Goal: Task Accomplishment & Management: Manage account settings

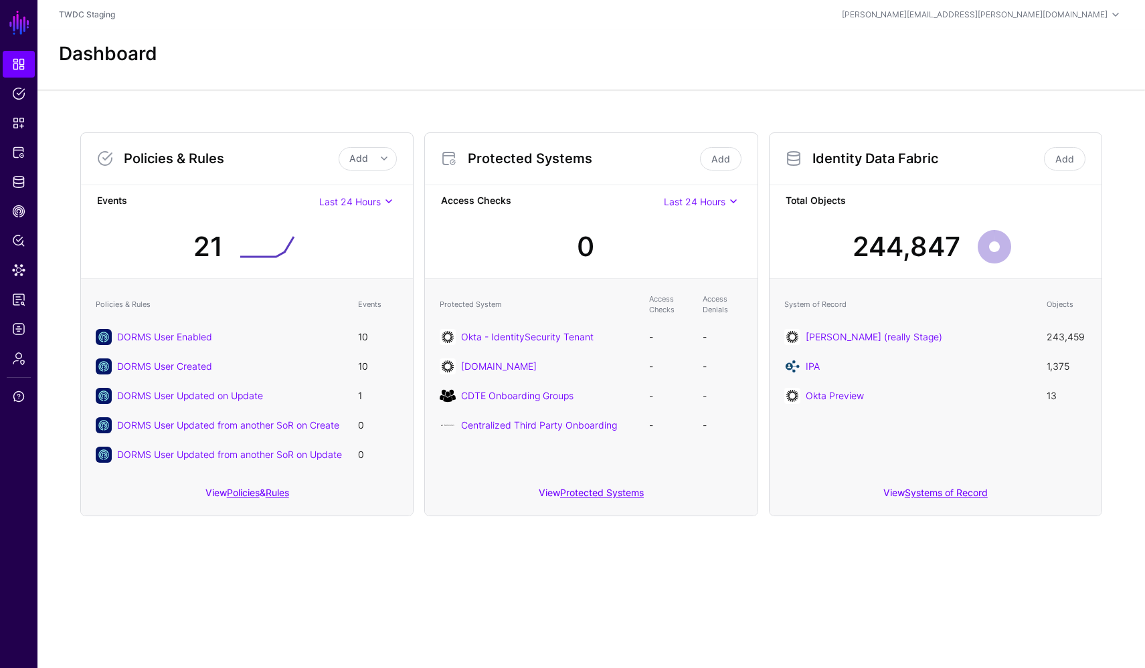
click at [70, 527] on div "Policies & Rules Add Add Policy Add Rule Events Last 24 Hours Last 24 Hours Las…" at bounding box center [590, 325] width 1107 height 470
drag, startPoint x: 70, startPoint y: 527, endPoint x: 67, endPoint y: 476, distance: 50.9
click at [70, 495] on div "Policies & Rules Add Add Policy Add Rule Events Last 24 Hours Last 24 Hours Las…" at bounding box center [590, 325] width 1107 height 470
click at [48, 411] on div "Policies & Rules Add Add Policy Add Rule Events Last 24 Hours Last 24 Hours Las…" at bounding box center [590, 325] width 1107 height 470
click at [21, 357] on span "Admin" at bounding box center [18, 358] width 13 height 13
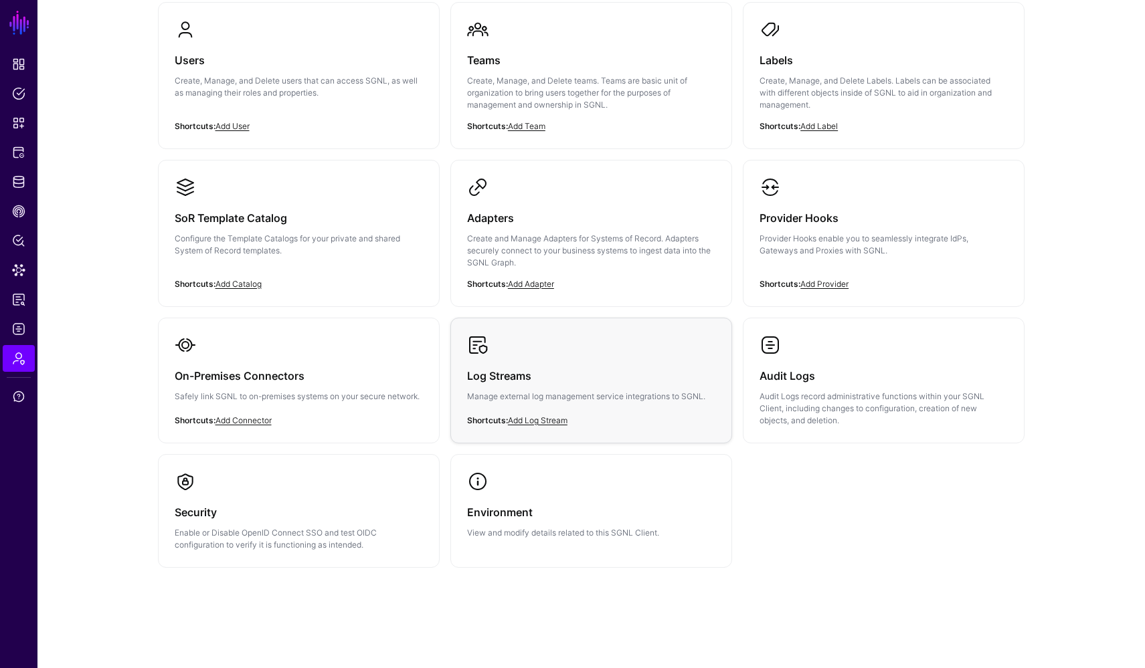
scroll to position [140, 0]
click at [492, 357] on div "Log Streams Manage external log management service integrations to SGNL." at bounding box center [591, 391] width 248 height 68
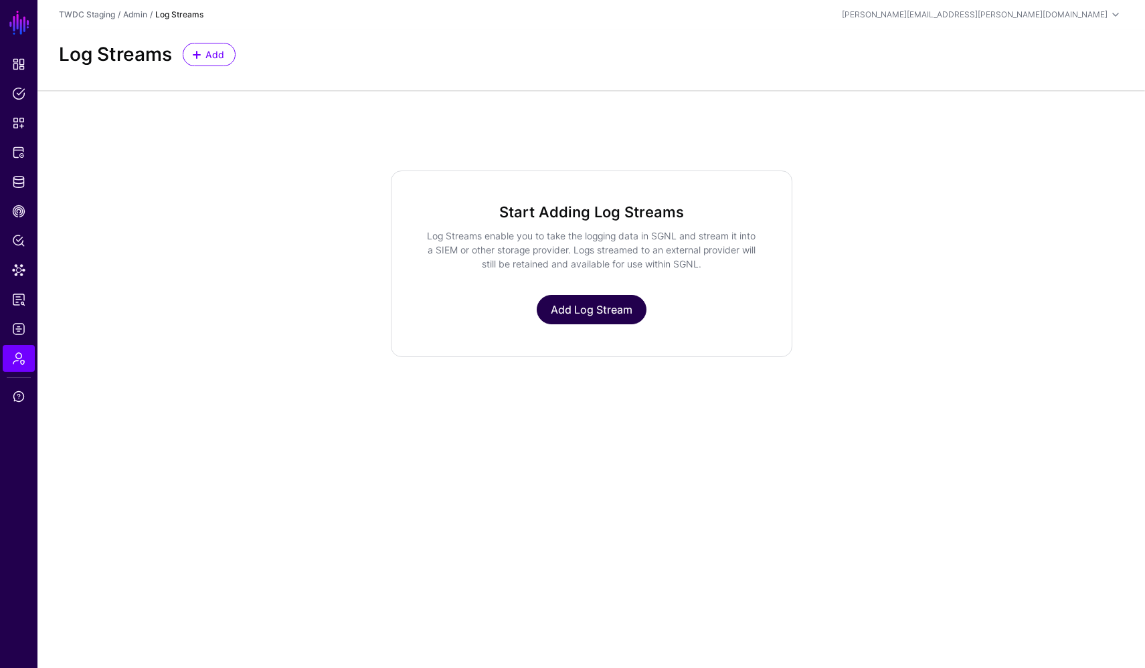
click at [617, 315] on link "Add Log Stream" at bounding box center [592, 309] width 110 height 29
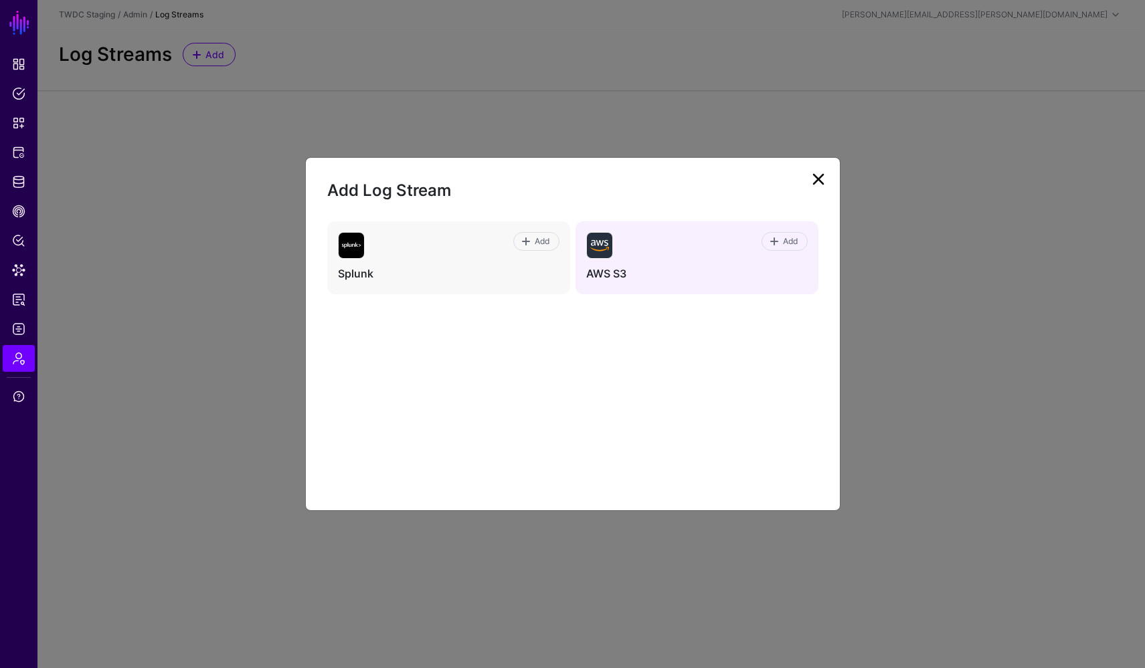
click at [714, 256] on div "Add" at bounding box center [710, 245] width 195 height 27
click at [787, 247] on span "Add" at bounding box center [790, 241] width 18 height 12
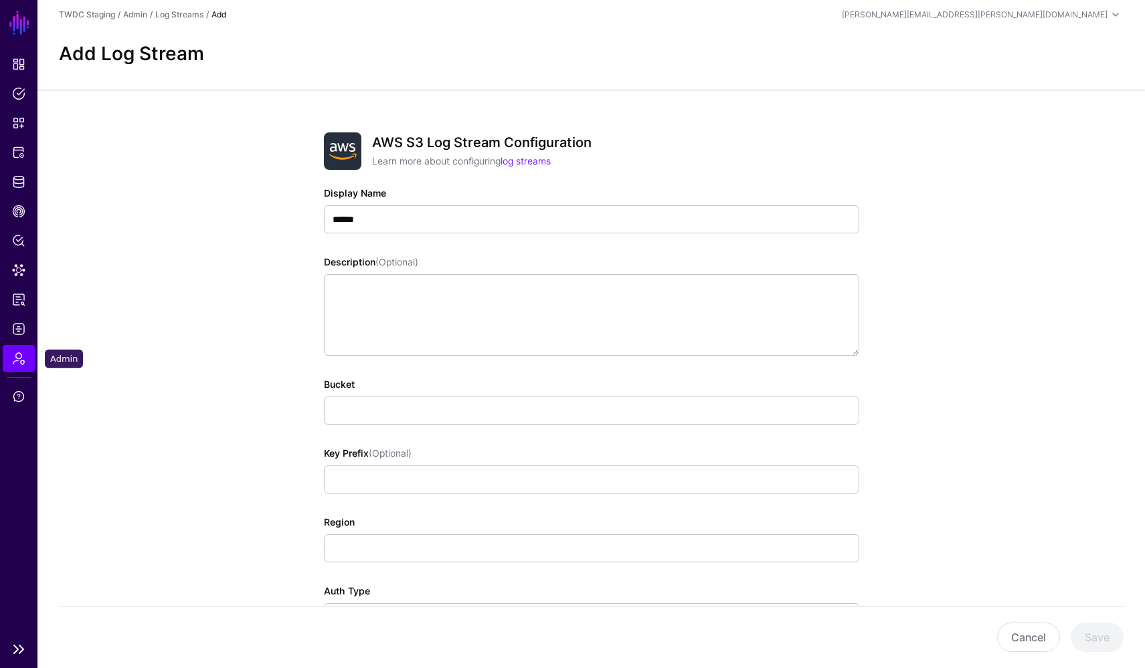
click at [21, 350] on link "Admin" at bounding box center [19, 358] width 32 height 27
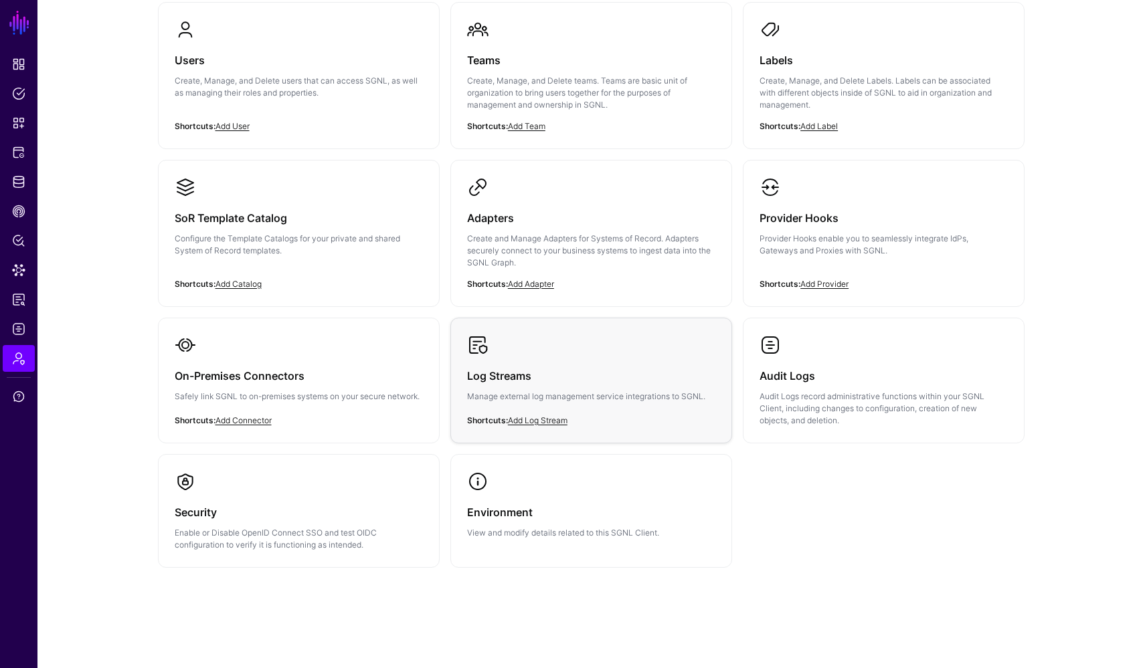
scroll to position [140, 0]
click at [545, 362] on div "Log Streams Manage external log management service integrations to SGNL." at bounding box center [591, 391] width 248 height 68
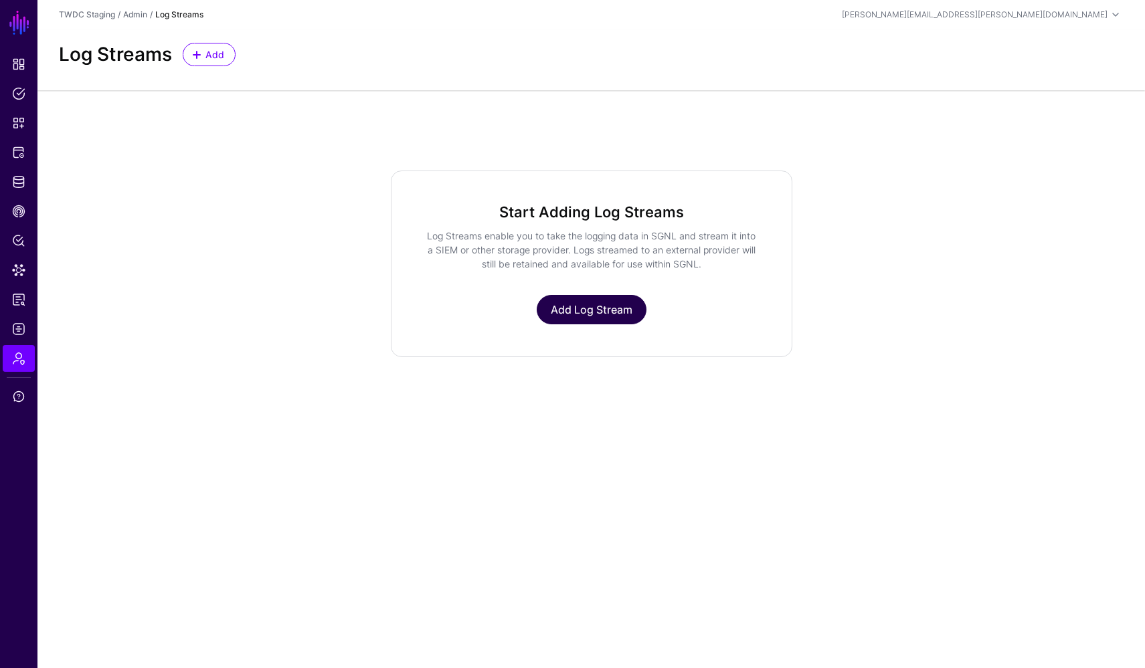
click at [567, 319] on link "Add Log Stream" at bounding box center [592, 309] width 110 height 29
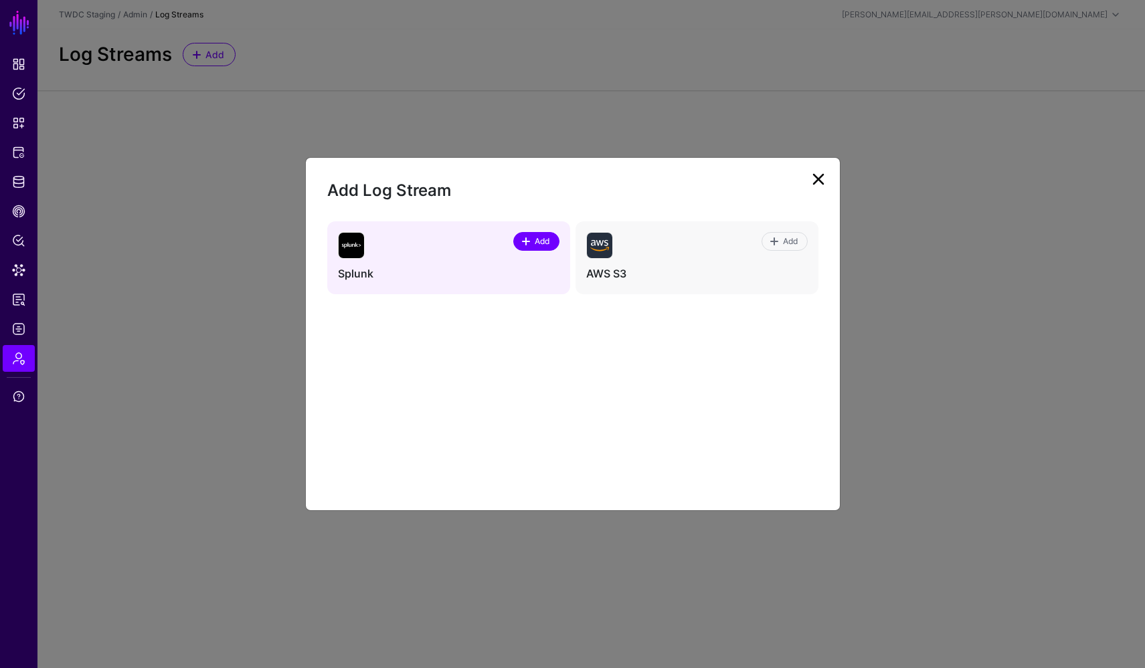
click at [534, 241] on span "Add" at bounding box center [542, 241] width 18 height 12
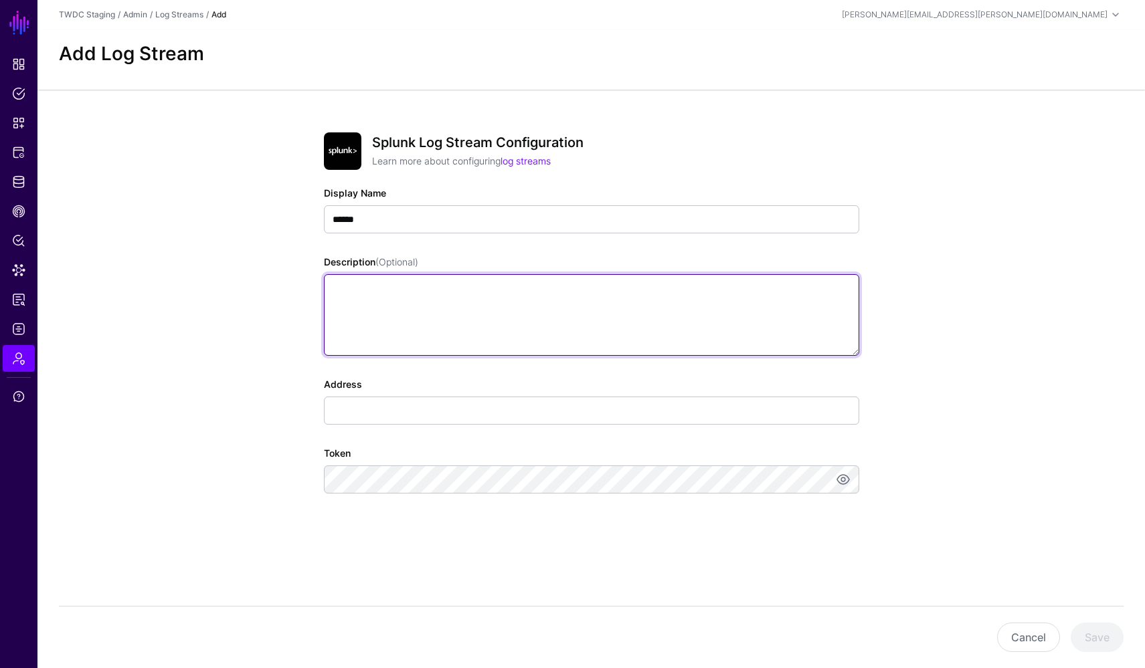
click at [464, 313] on textarea "Description (Optional)" at bounding box center [591, 315] width 535 height 82
type textarea "*"
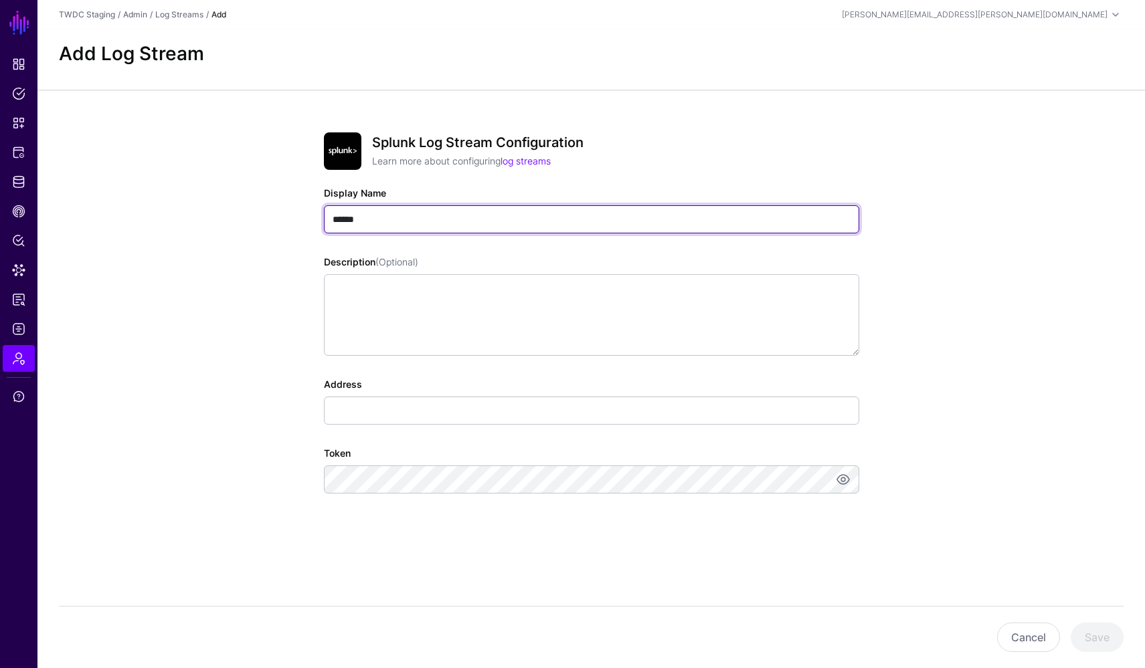
click at [393, 217] on input "******" at bounding box center [591, 219] width 535 height 28
type input "**********"
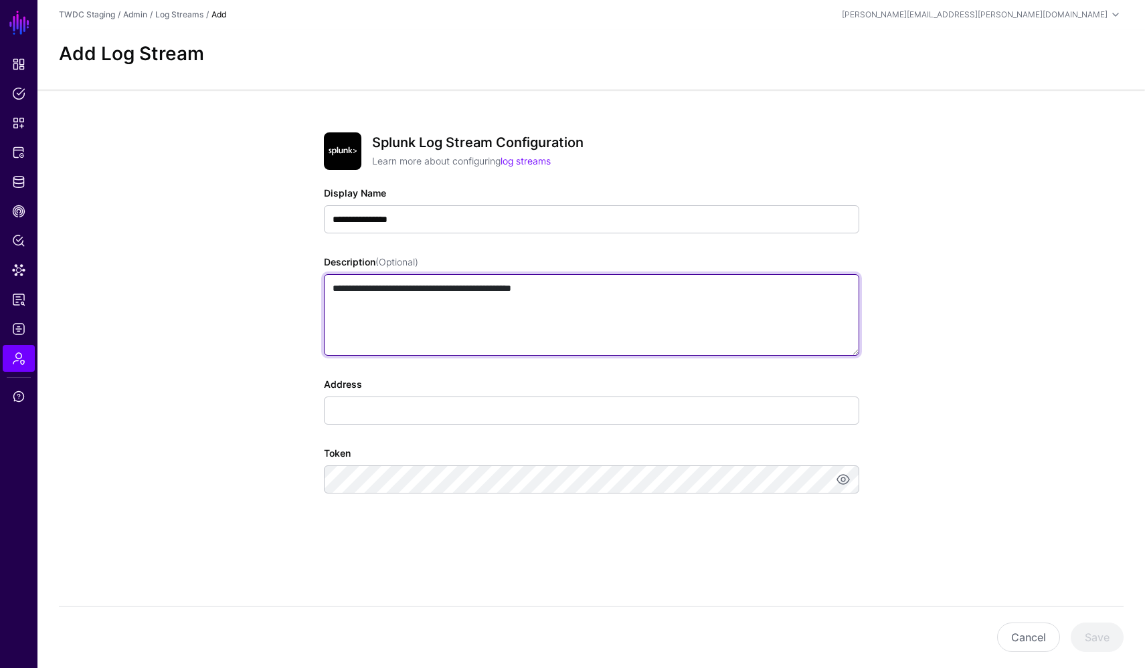
type textarea "**********"
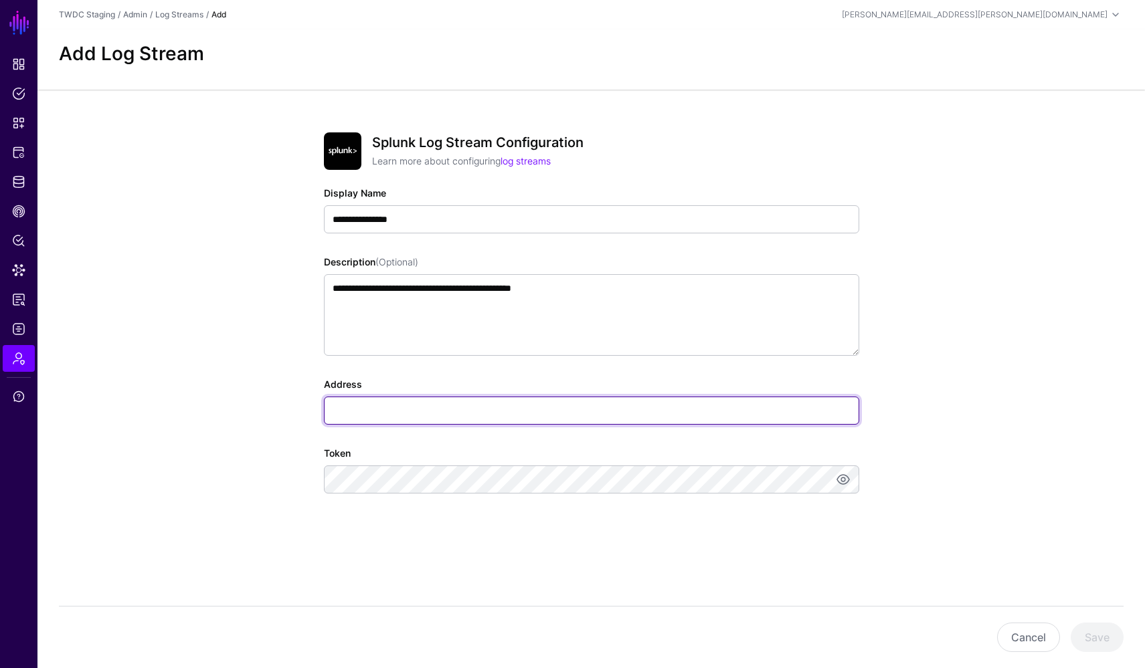
paste input "**********"
type input "**********"
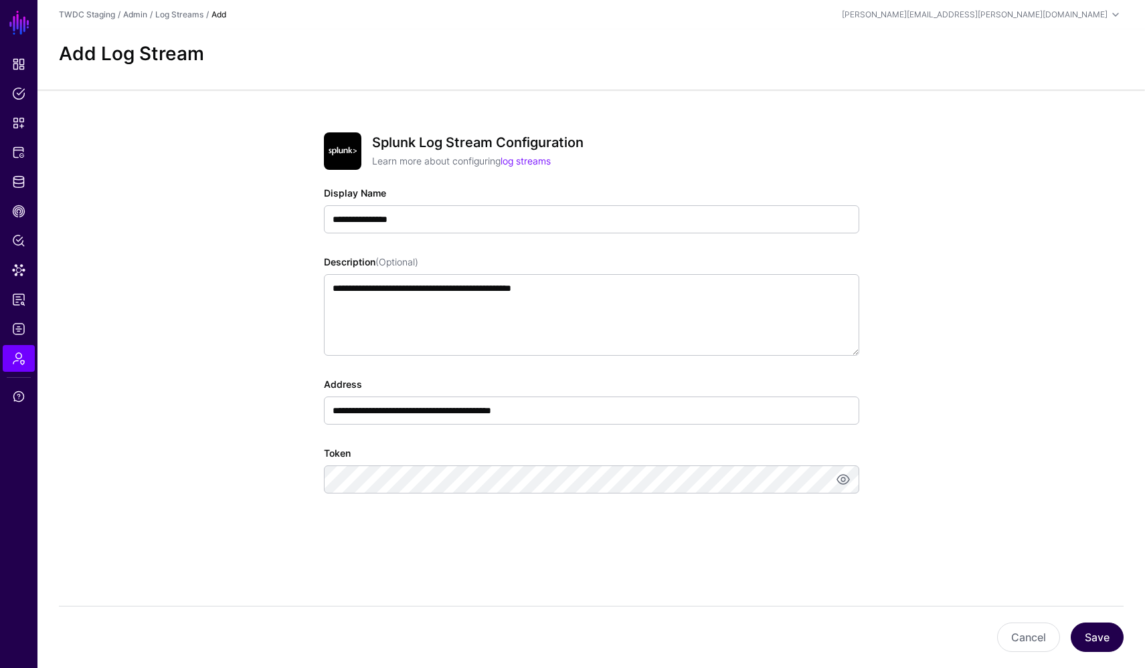
click at [1100, 637] on button "Save" at bounding box center [1096, 637] width 53 height 29
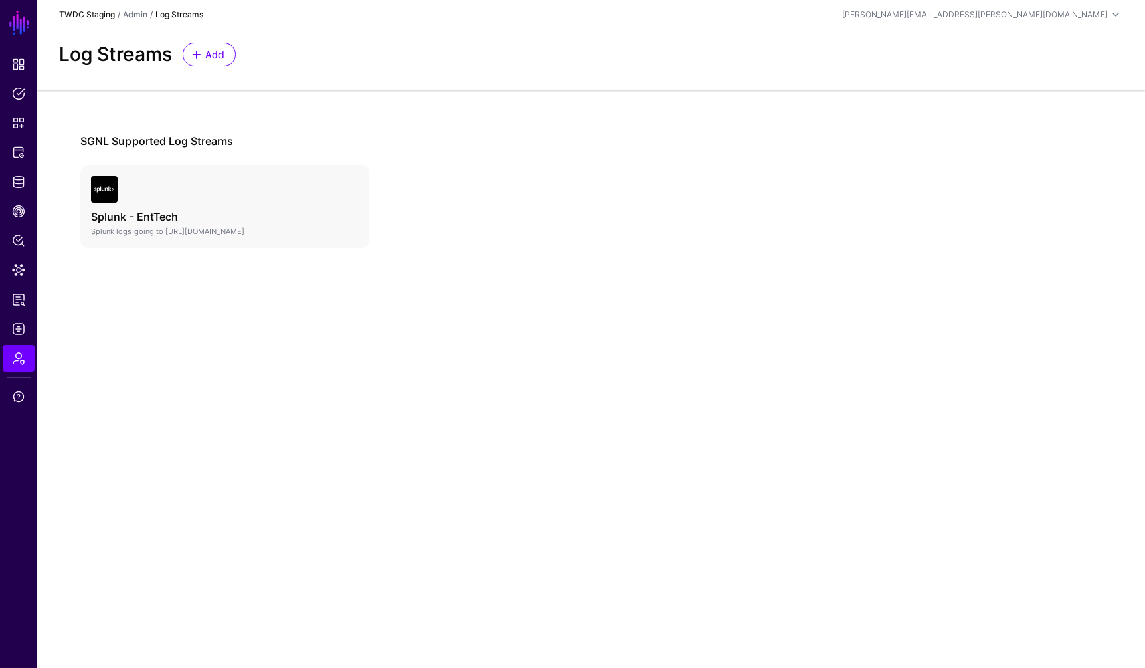
click at [85, 16] on link "TWDC Staging" at bounding box center [87, 14] width 56 height 10
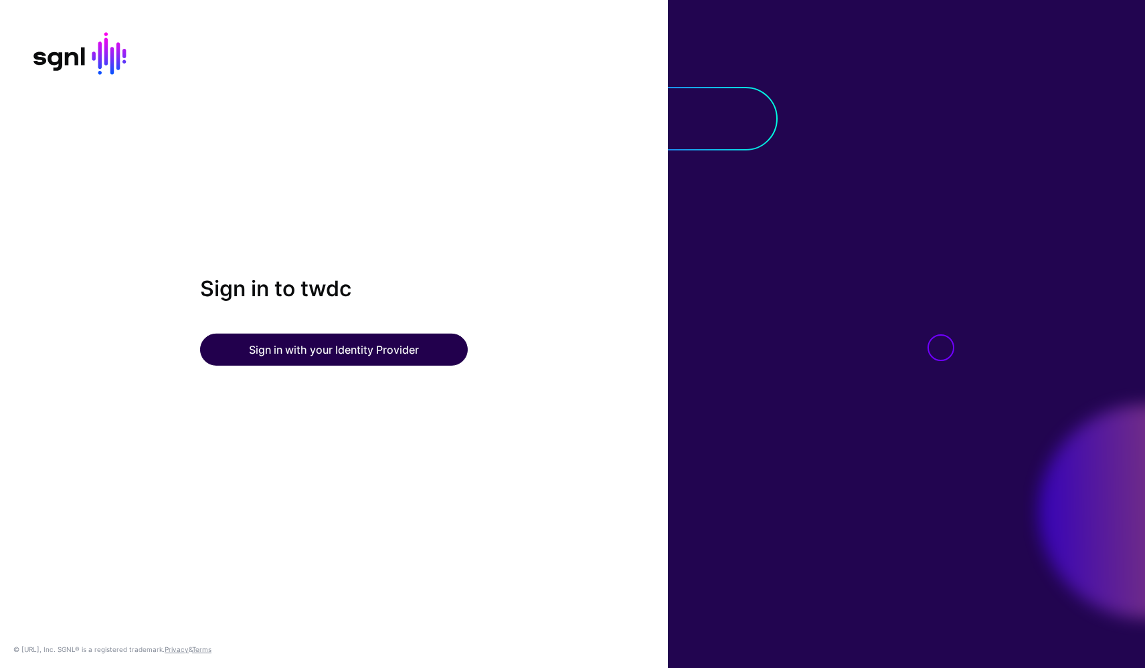
click at [404, 351] on button "Sign in with your Identity Provider" at bounding box center [334, 350] width 268 height 32
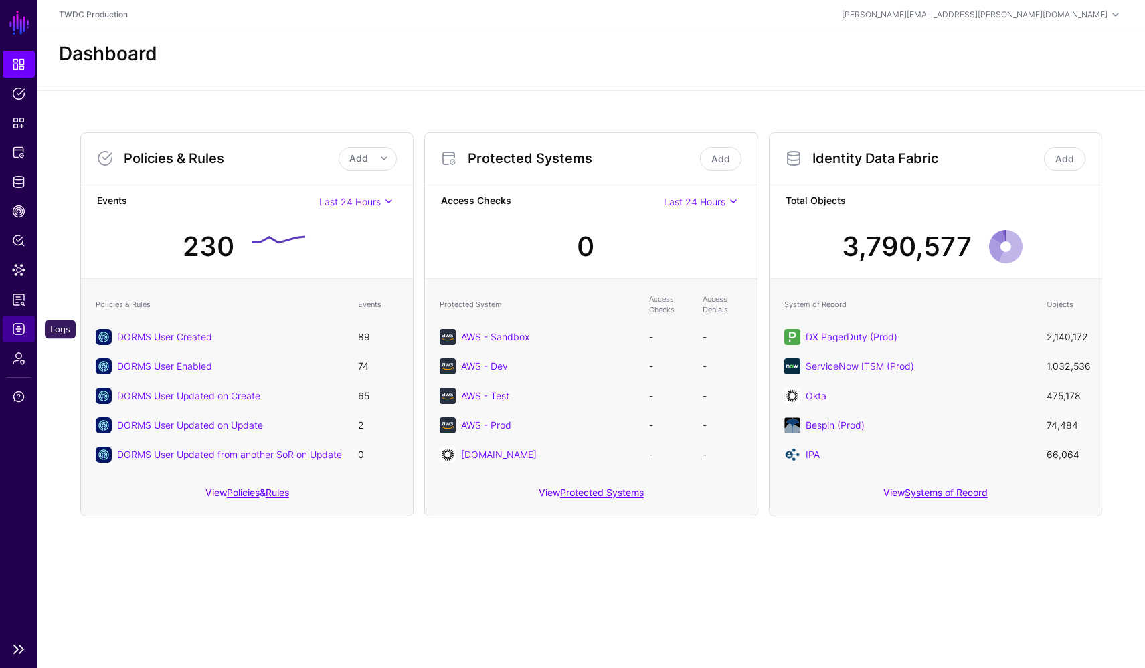
click at [20, 324] on span "Logs" at bounding box center [18, 328] width 13 height 13
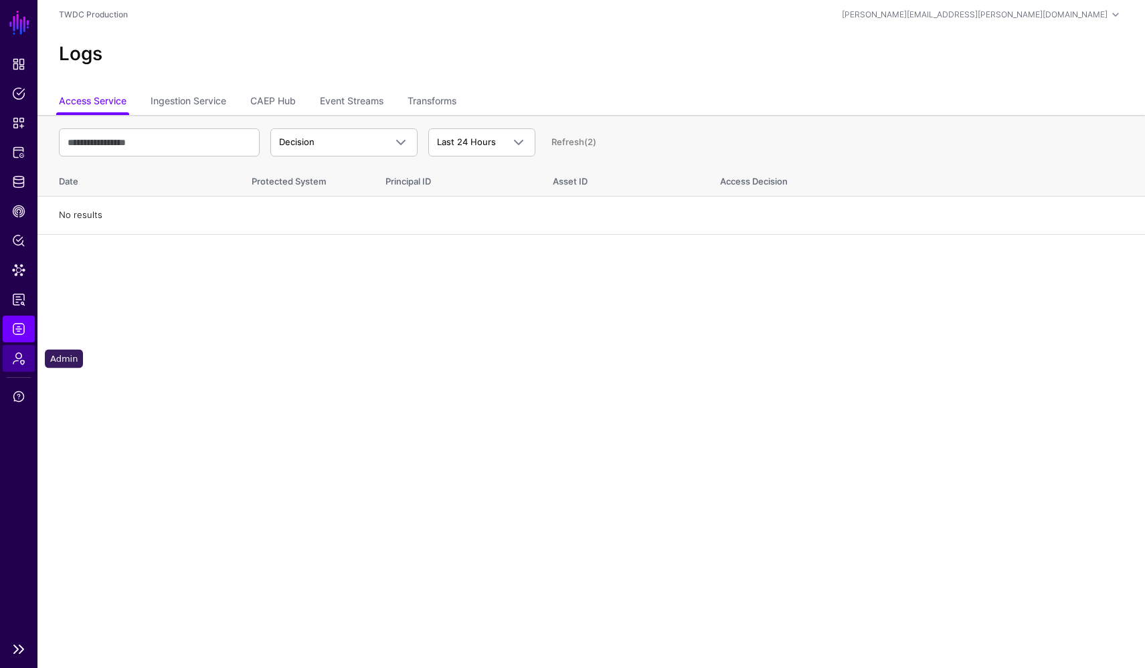
click at [18, 350] on link "Admin" at bounding box center [19, 358] width 32 height 27
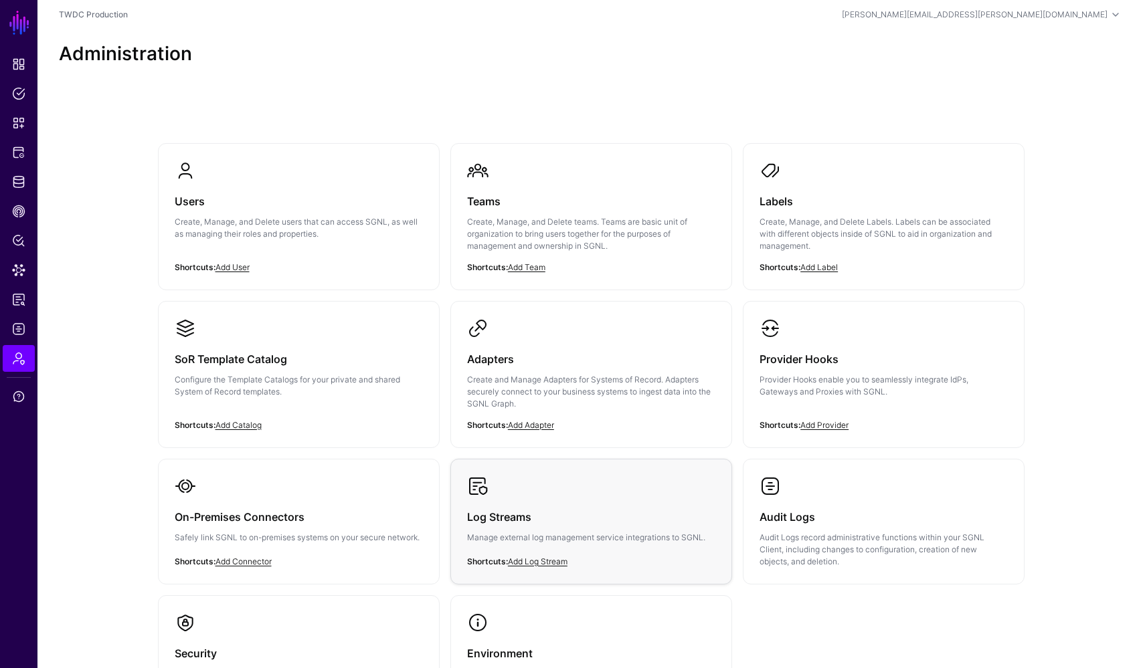
click at [540, 522] on h3 "Log Streams" at bounding box center [591, 517] width 248 height 19
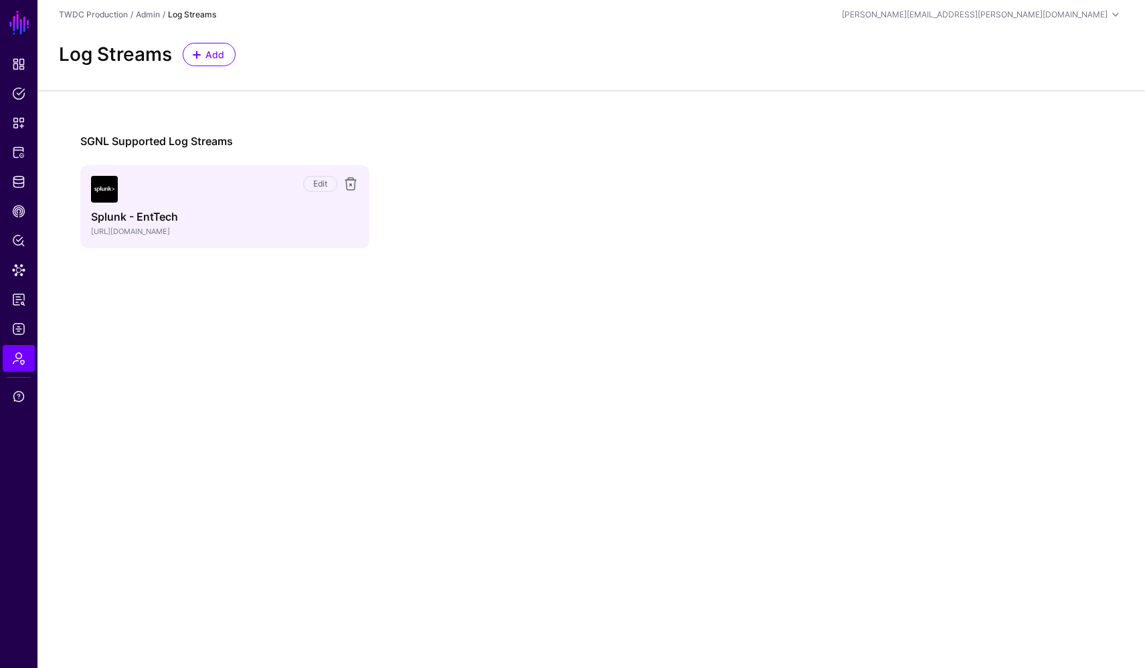
click at [225, 209] on div "Edit Splunk - EntTech https://hec-idx-us-east-1.splunk.disney.com:443" at bounding box center [225, 207] width 268 height 62
click at [313, 185] on link "Edit" at bounding box center [320, 184] width 34 height 16
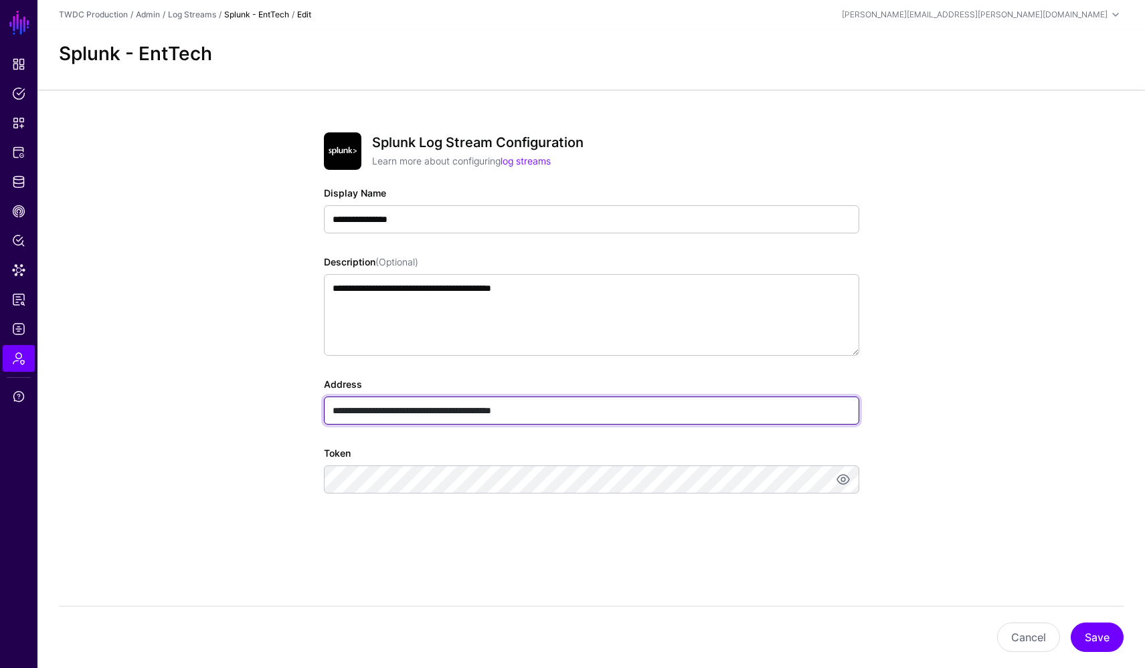
drag, startPoint x: 591, startPoint y: 408, endPoint x: 322, endPoint y: 407, distance: 269.6
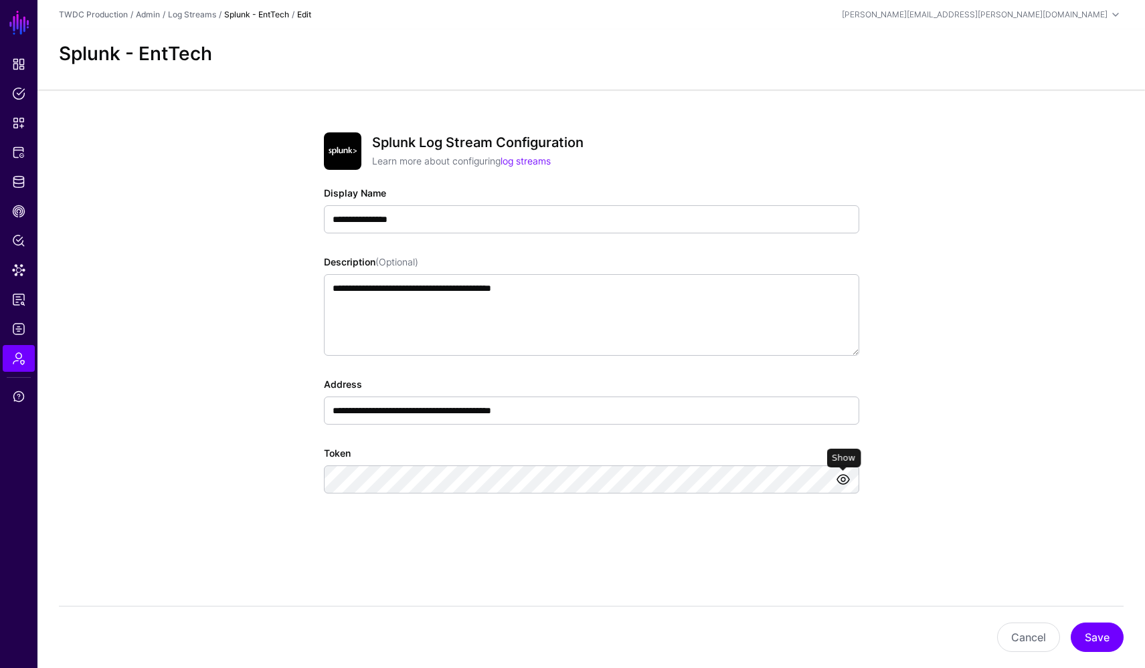
click at [844, 480] on link at bounding box center [843, 480] width 16 height 16
click at [161, 11] on div "/" at bounding box center [164, 15] width 8 height 12
click at [154, 13] on link "Admin" at bounding box center [148, 14] width 24 height 10
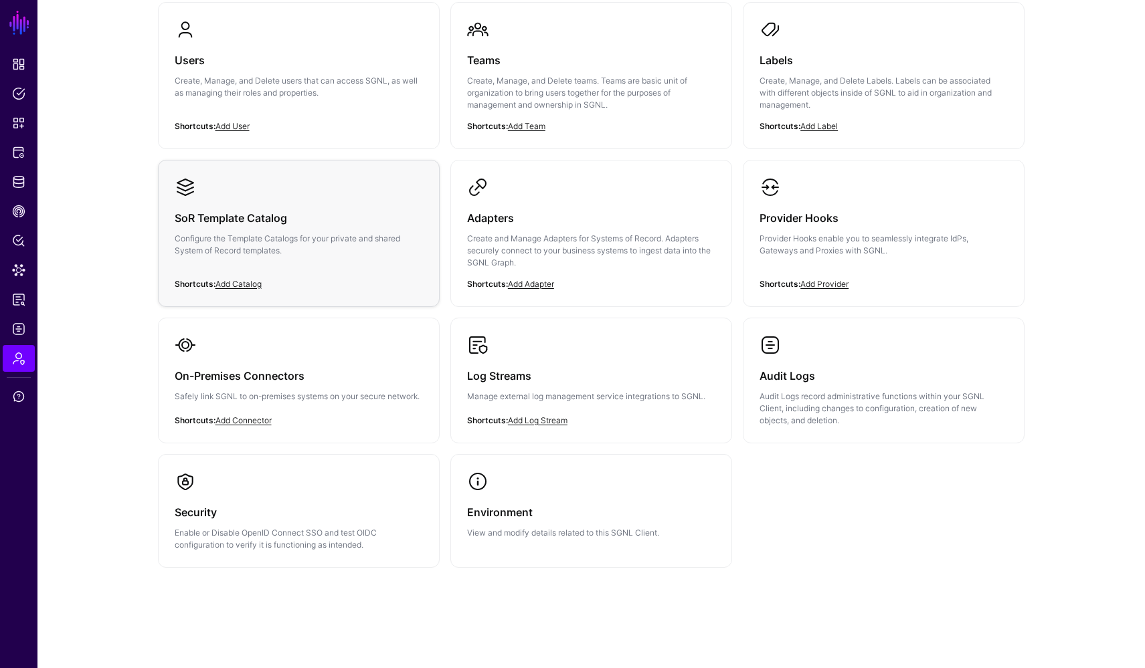
scroll to position [140, 0]
click at [591, 378] on h3 "Log Streams" at bounding box center [591, 376] width 248 height 19
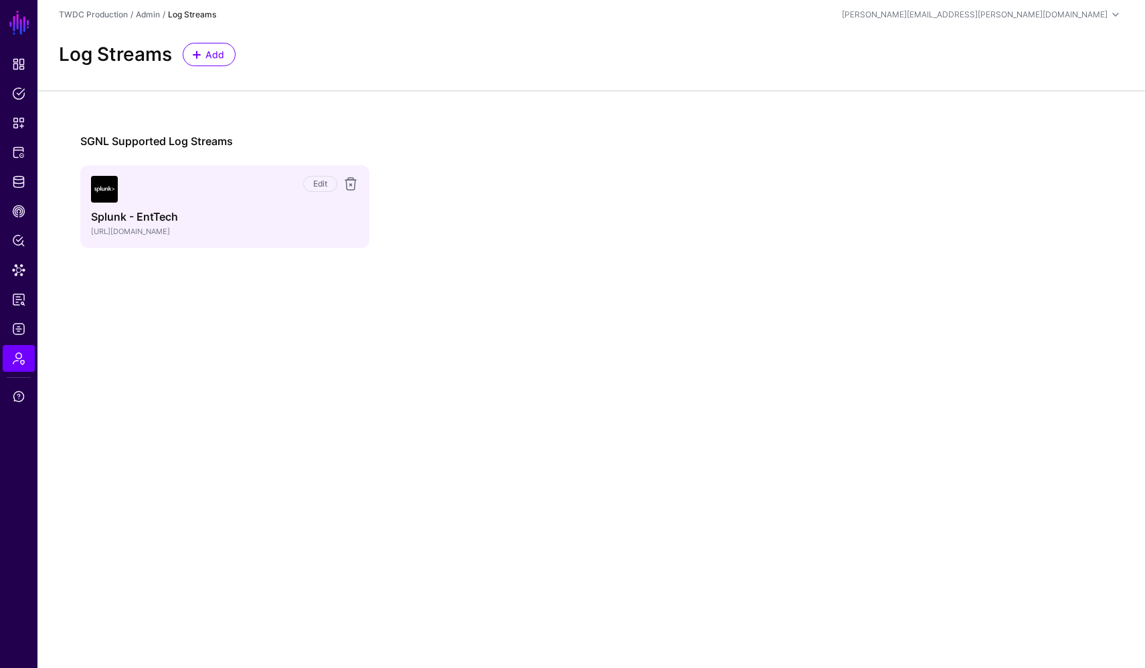
click at [202, 220] on h4 "Splunk - EntTech" at bounding box center [225, 217] width 268 height 13
click at [316, 185] on link "Edit" at bounding box center [320, 184] width 34 height 16
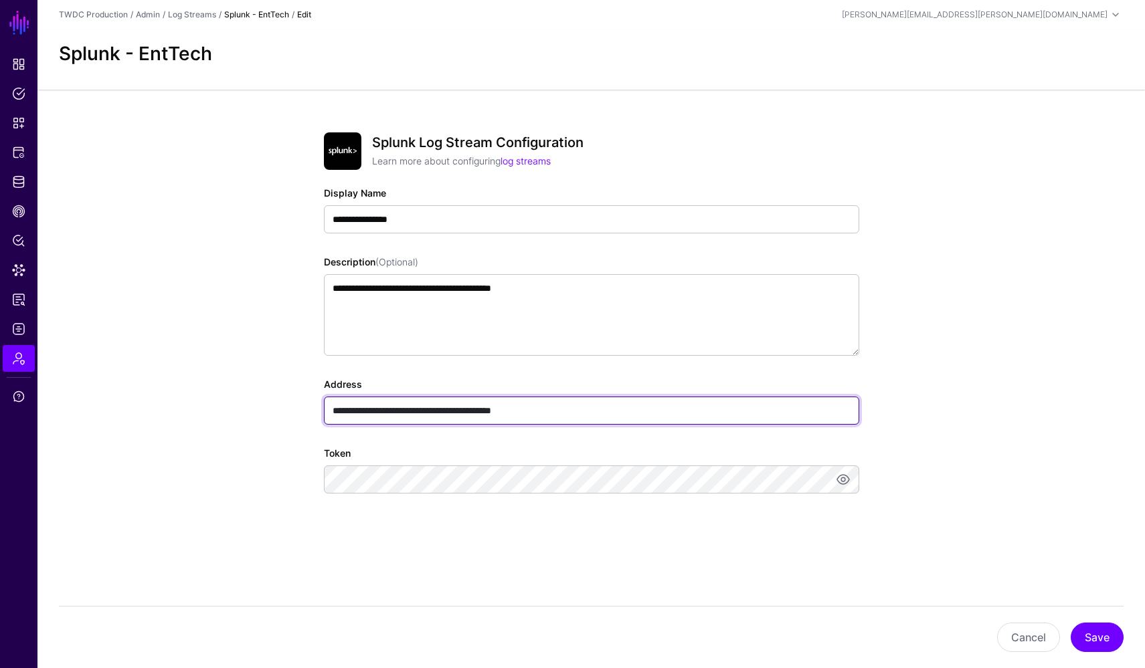
drag, startPoint x: 561, startPoint y: 412, endPoint x: 318, endPoint y: 397, distance: 244.0
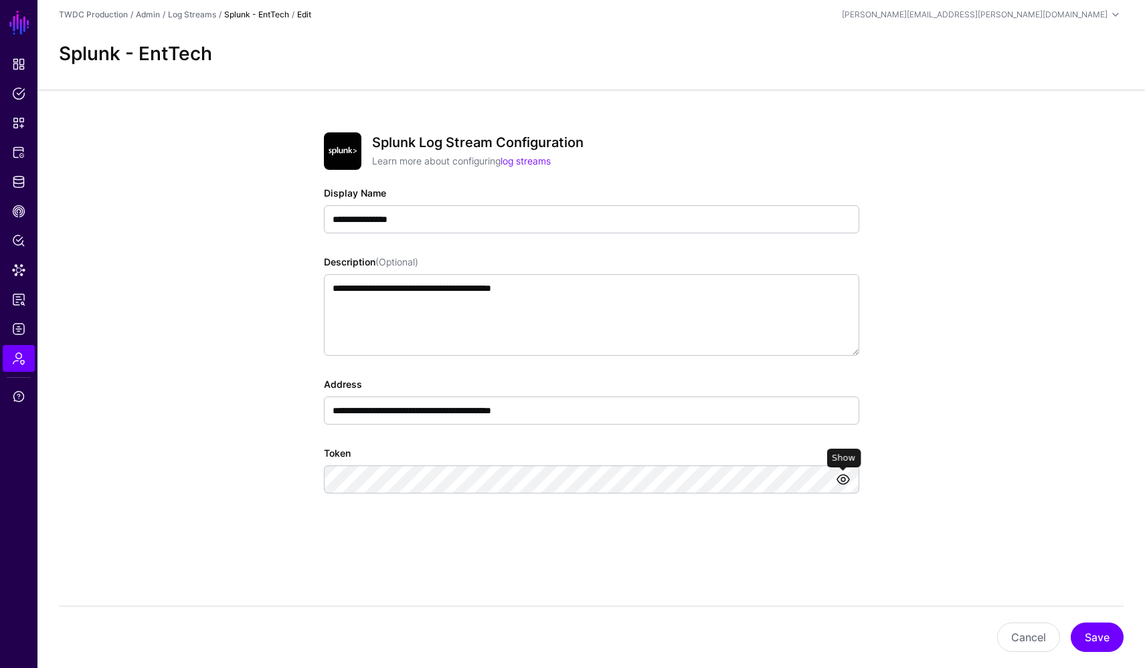
click at [847, 476] on link at bounding box center [843, 480] width 16 height 16
